Goal: Task Accomplishment & Management: Manage account settings

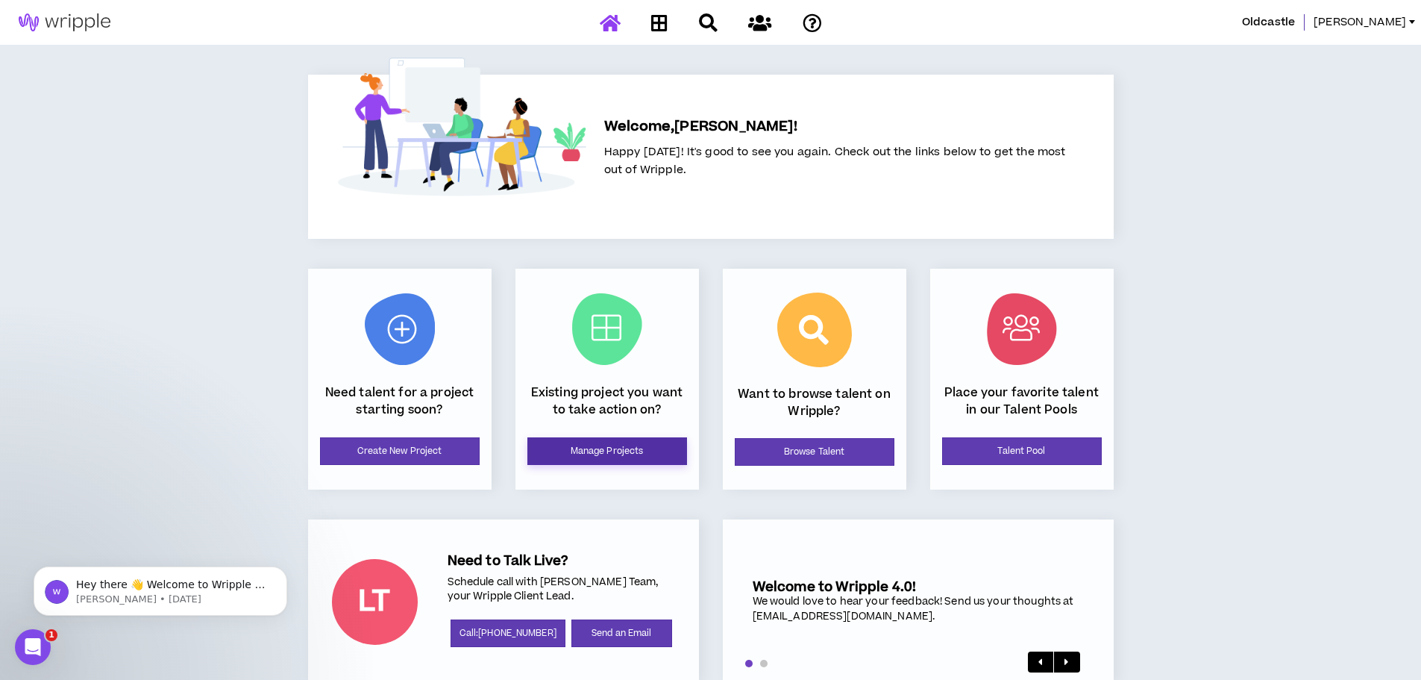
click at [606, 454] on link "Manage Projects" at bounding box center [607, 451] width 160 height 28
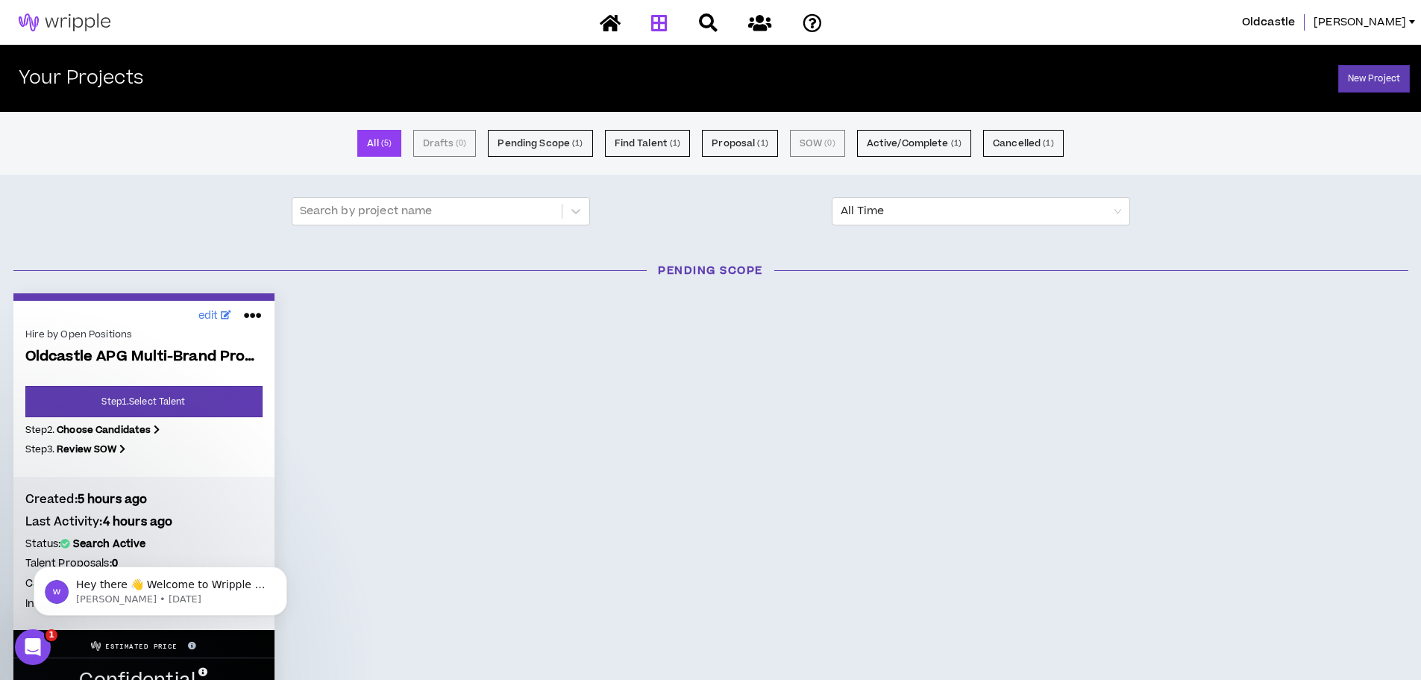
click at [248, 319] on icon at bounding box center [253, 316] width 18 height 24
click at [202, 360] on button "Cancel" at bounding box center [202, 351] width 130 height 28
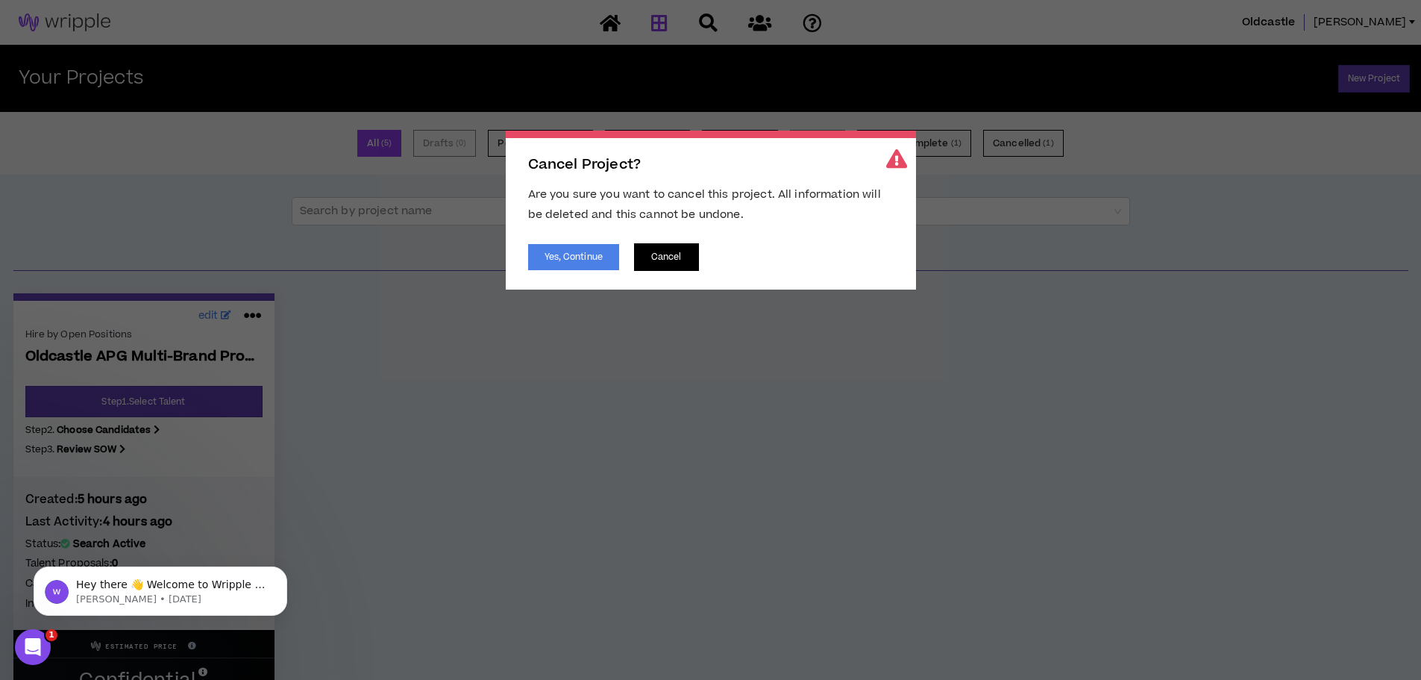
click at [669, 260] on button "Cancel" at bounding box center [666, 257] width 65 height 28
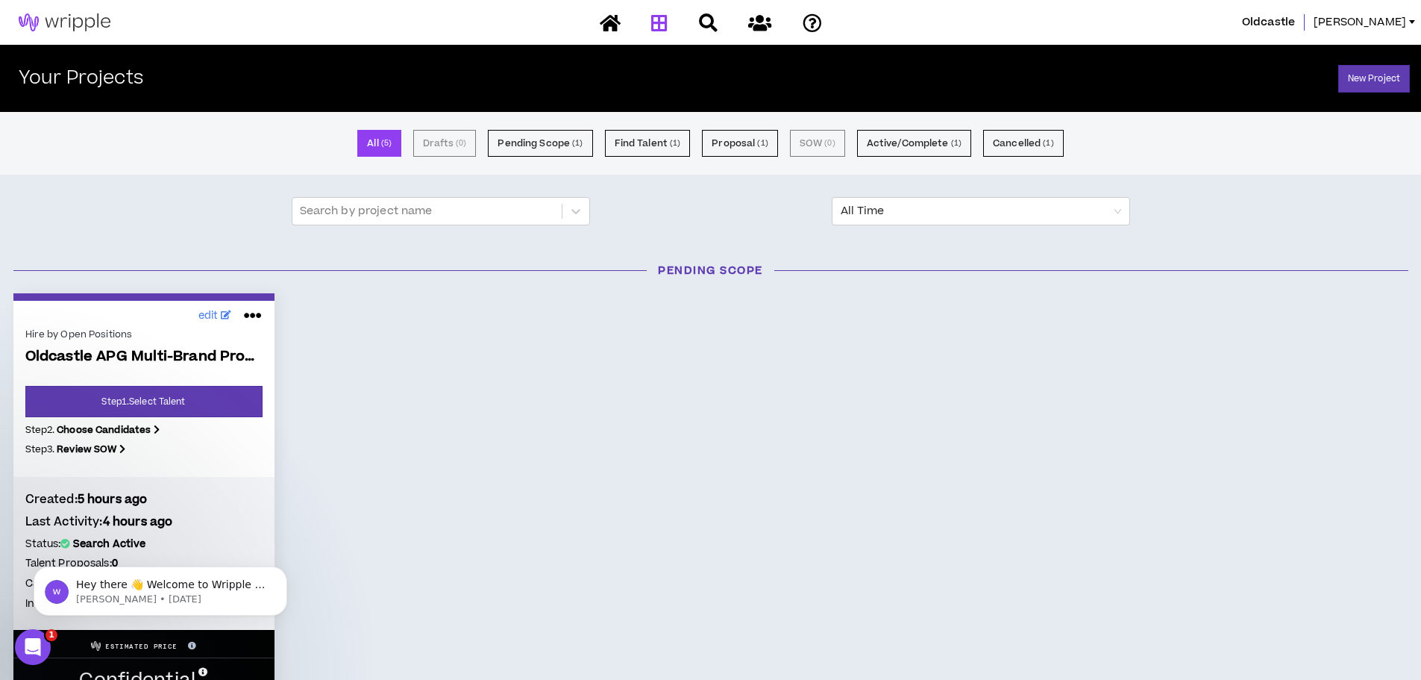
click at [256, 322] on icon at bounding box center [253, 316] width 18 height 24
click at [197, 351] on button "Cancel" at bounding box center [202, 351] width 130 height 28
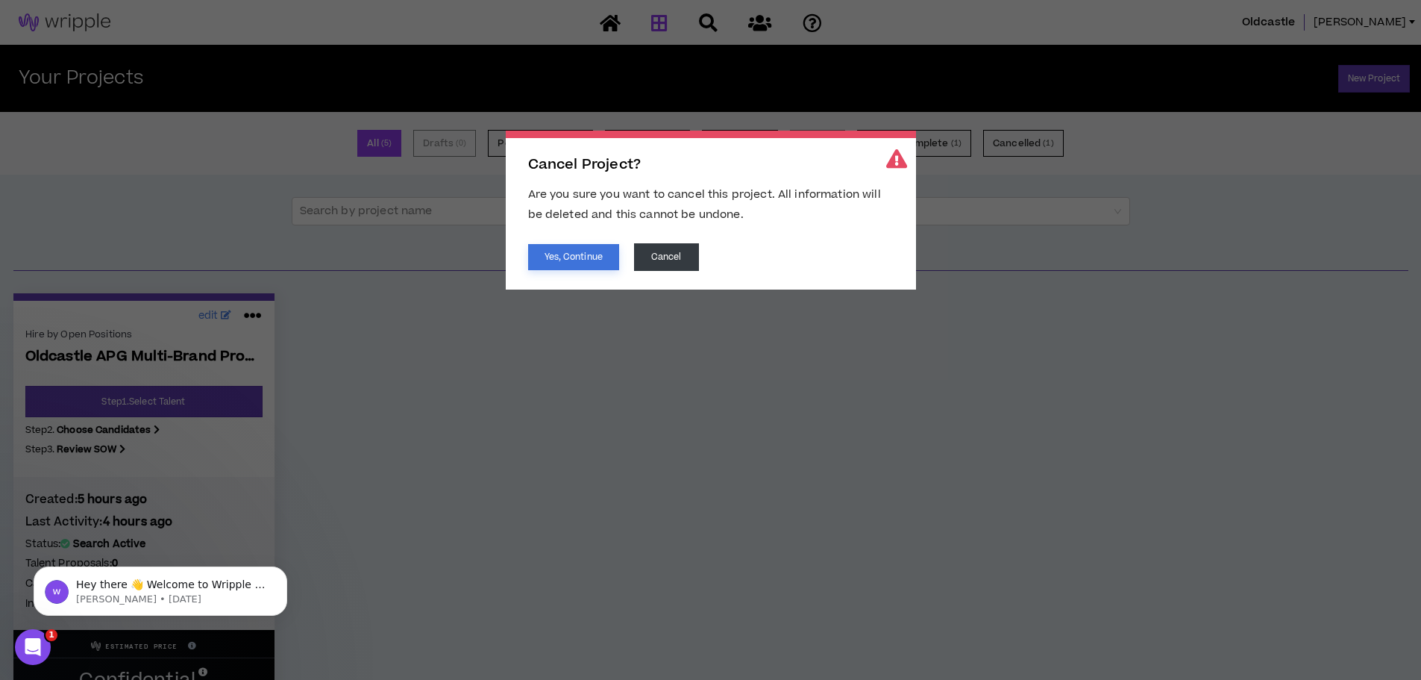
click at [595, 266] on button "Yes, Continue" at bounding box center [573, 257] width 91 height 26
